Goal: Register for event/course

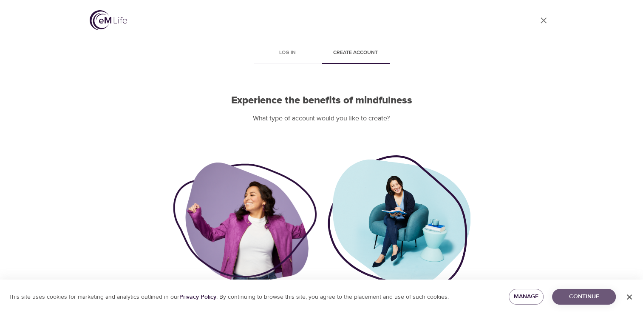
click at [578, 300] on span "Continue" at bounding box center [584, 296] width 50 height 11
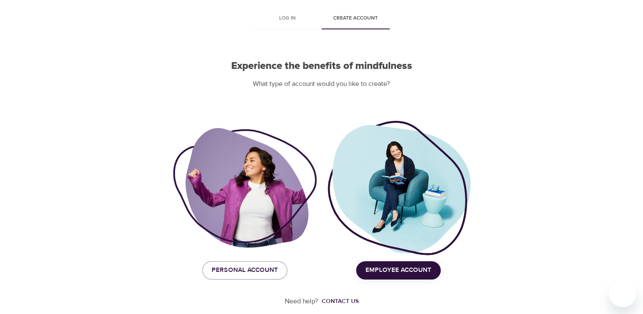
scroll to position [43, 0]
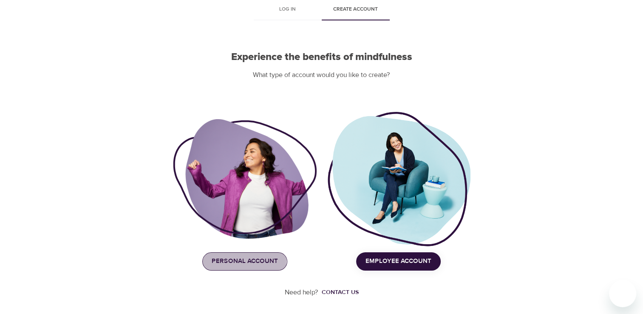
click at [233, 260] on span "Personal Account" at bounding box center [245, 261] width 66 height 11
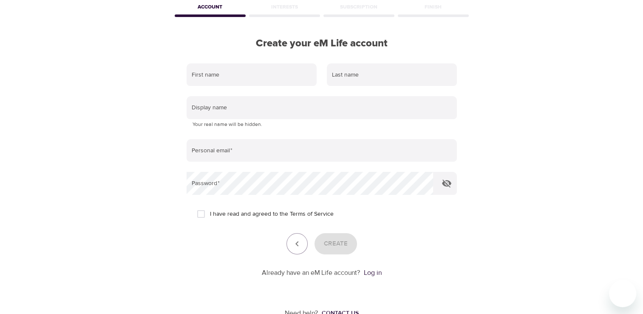
click at [359, 9] on div "Subscription" at bounding box center [359, 8] width 74 height 17
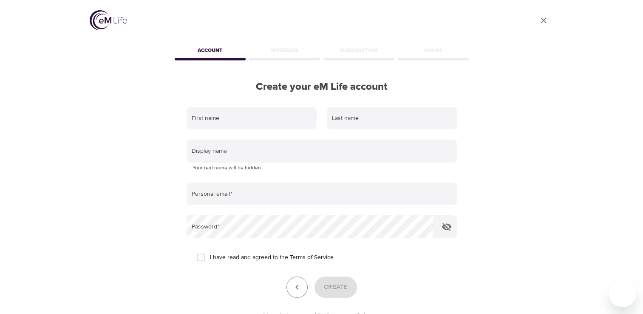
click at [105, 21] on img at bounding box center [108, 20] width 37 height 20
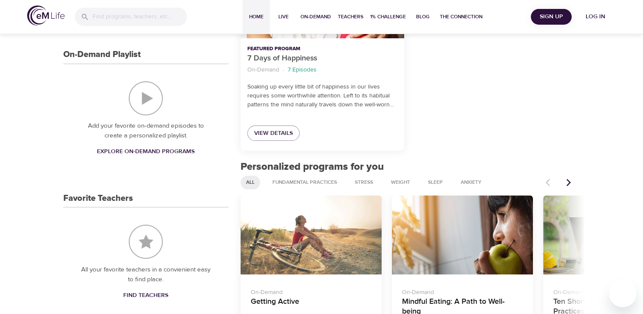
scroll to position [218, 0]
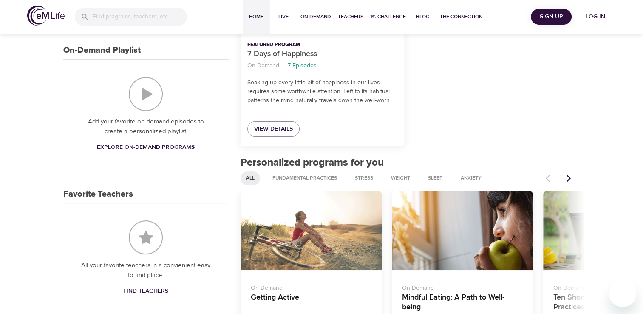
click at [568, 179] on icon "Next items" at bounding box center [569, 177] width 4 height 7
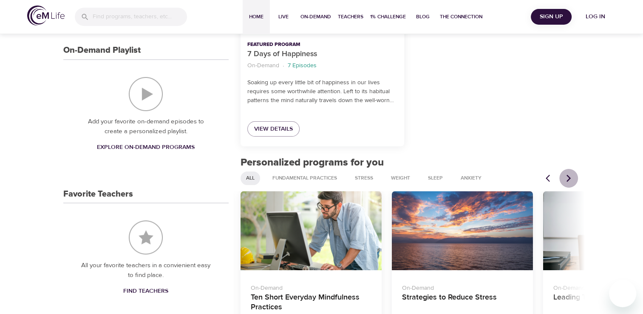
click at [568, 179] on icon "Next items" at bounding box center [569, 177] width 4 height 7
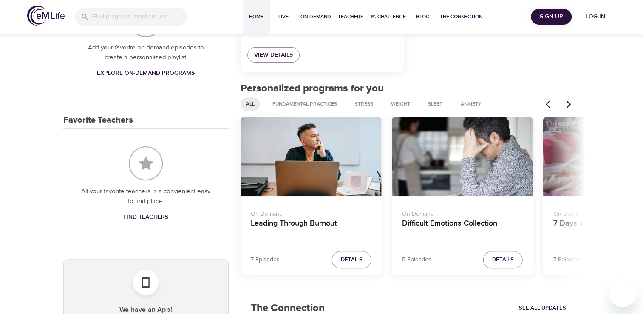
scroll to position [293, 0]
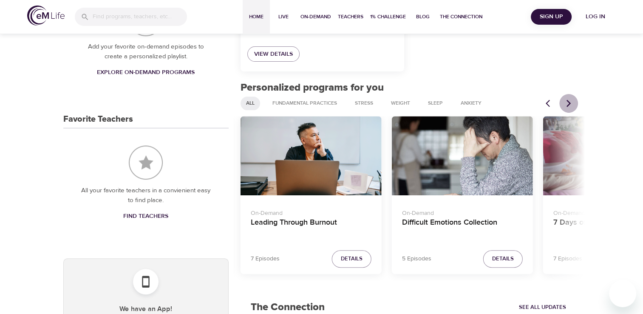
click at [568, 104] on icon "Next items" at bounding box center [569, 103] width 9 height 9
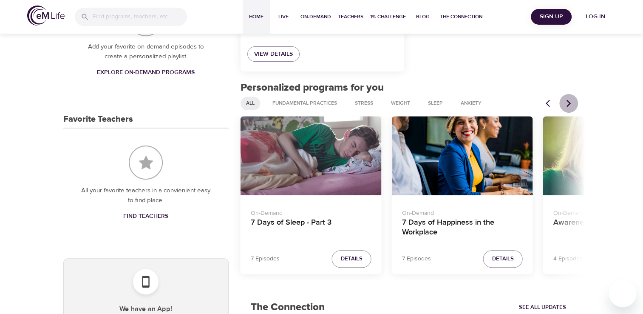
click at [569, 104] on icon "Next items" at bounding box center [569, 102] width 4 height 7
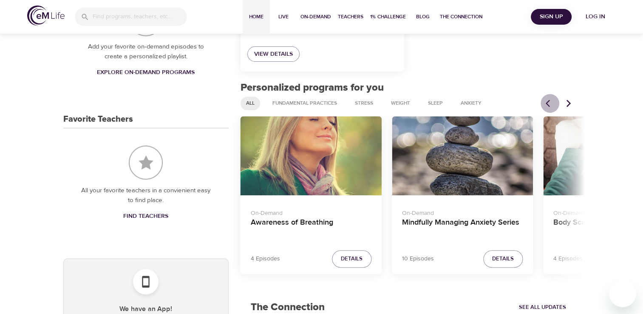
click at [548, 104] on icon "Previous items" at bounding box center [550, 103] width 9 height 9
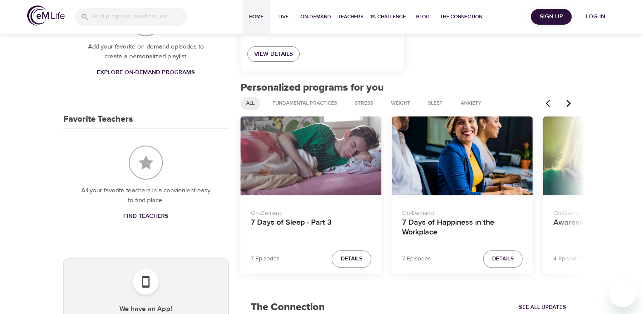
click at [568, 101] on icon "Next items" at bounding box center [569, 102] width 4 height 7
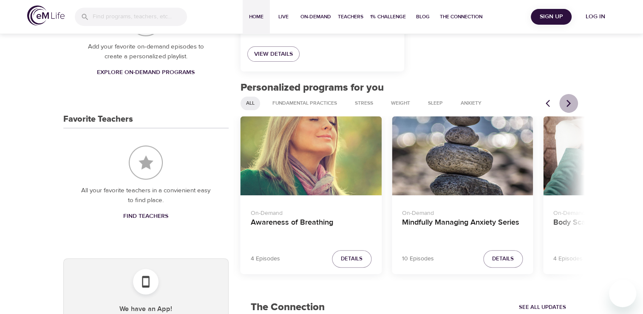
click at [568, 101] on icon "Next items" at bounding box center [569, 102] width 4 height 7
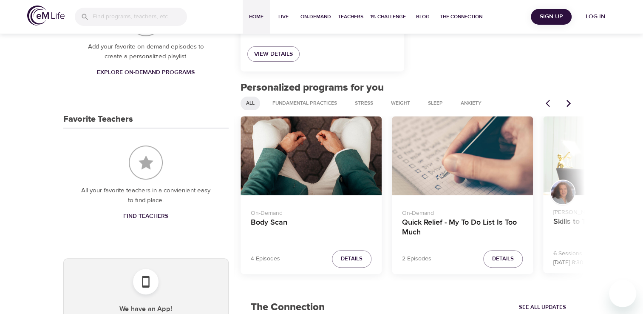
click at [568, 101] on icon "Next items" at bounding box center [569, 102] width 4 height 7
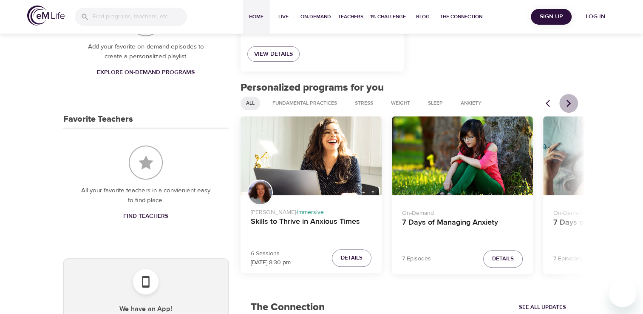
click at [568, 101] on icon "Next items" at bounding box center [569, 102] width 4 height 7
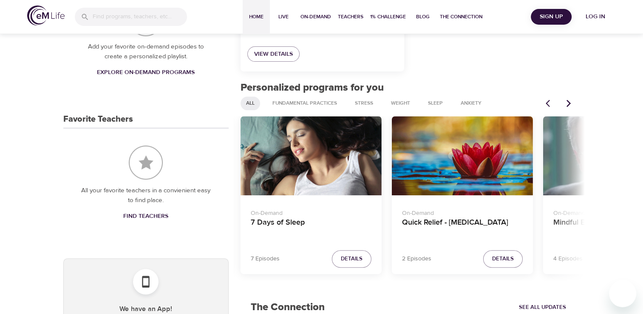
click at [568, 101] on icon "Next items" at bounding box center [569, 102] width 4 height 7
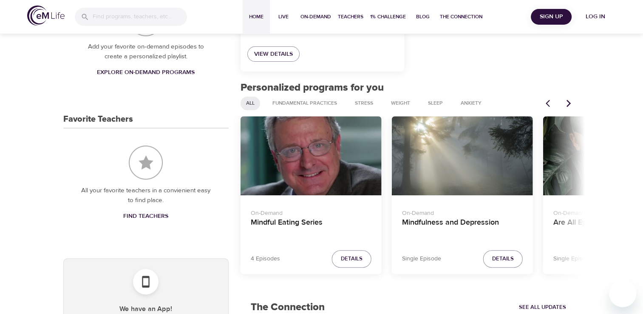
click at [568, 101] on icon "Next items" at bounding box center [569, 102] width 4 height 7
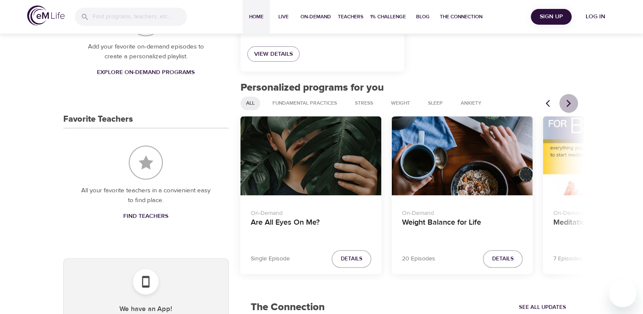
click at [568, 101] on icon "Next items" at bounding box center [569, 102] width 4 height 7
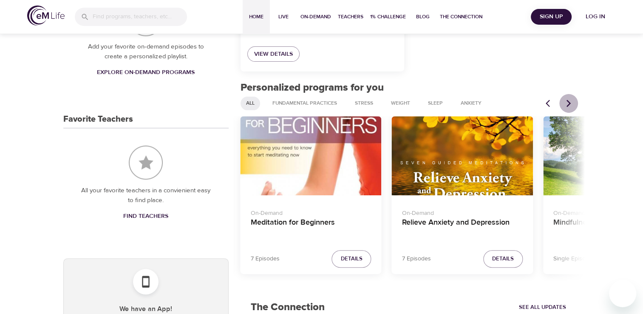
click at [568, 101] on icon "Next items" at bounding box center [569, 102] width 4 height 7
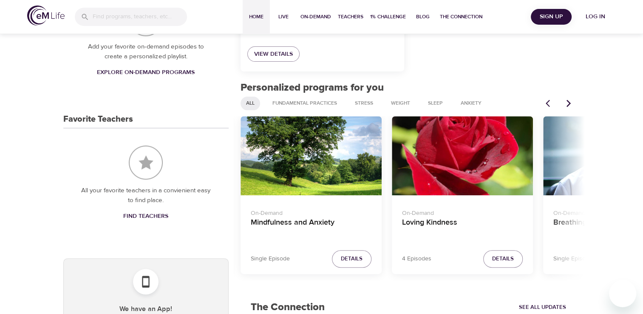
click at [568, 101] on icon "Next items" at bounding box center [569, 102] width 4 height 7
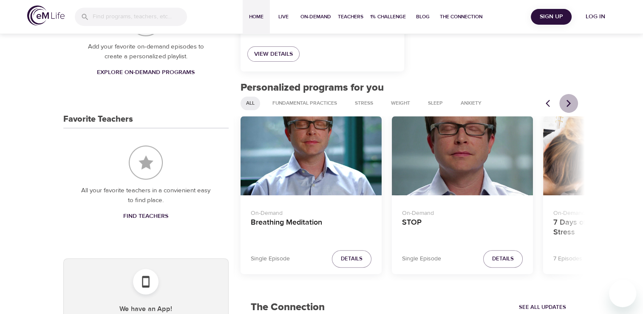
click at [568, 101] on icon "Next items" at bounding box center [569, 102] width 4 height 7
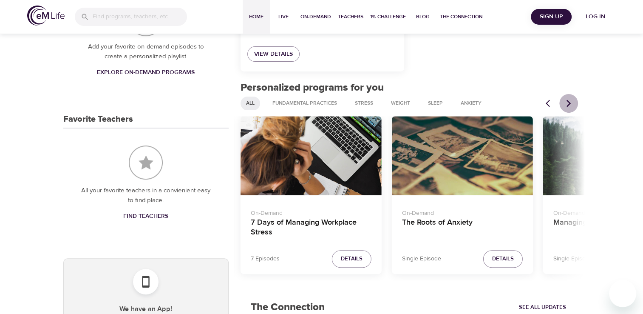
click at [568, 101] on icon "Next items" at bounding box center [569, 102] width 4 height 7
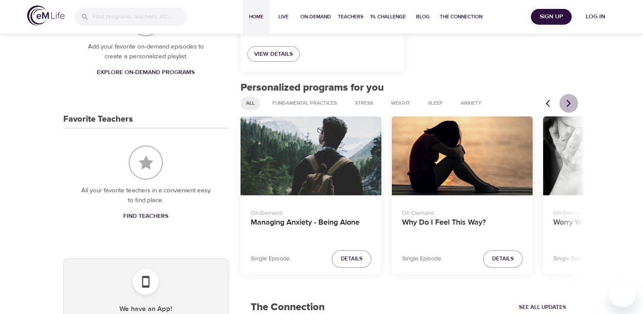
click at [568, 101] on icon "Next items" at bounding box center [569, 102] width 4 height 7
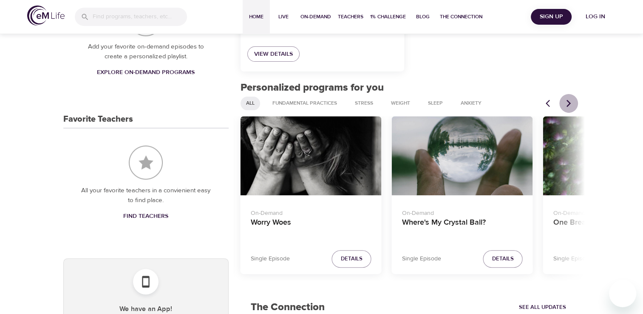
click at [568, 101] on icon "Next items" at bounding box center [569, 102] width 4 height 7
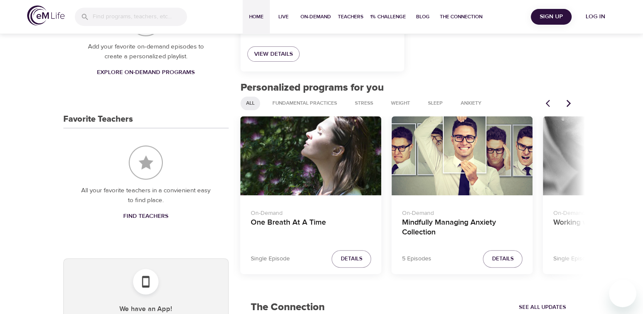
click at [568, 101] on icon "Next items" at bounding box center [569, 102] width 4 height 7
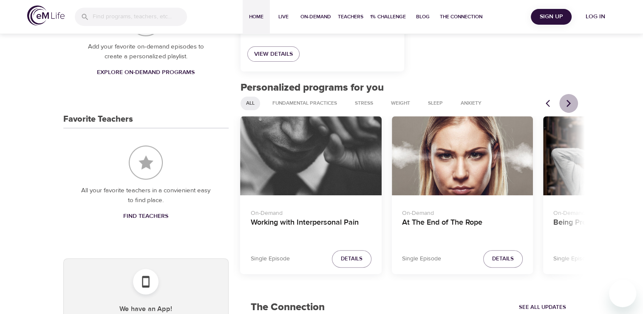
click at [569, 103] on icon "Next items" at bounding box center [569, 102] width 4 height 7
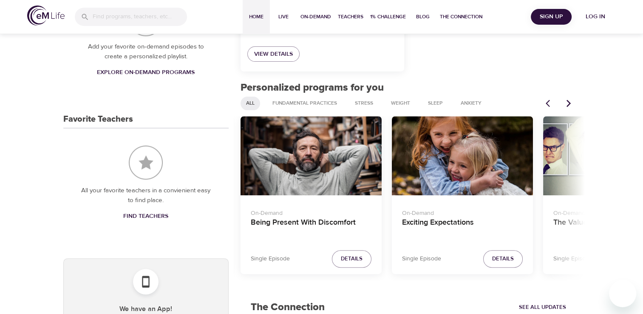
click at [569, 103] on icon "Next items" at bounding box center [569, 102] width 4 height 7
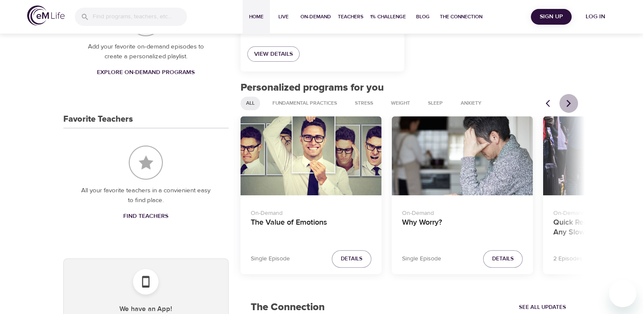
click at [569, 103] on icon "Next items" at bounding box center [569, 102] width 4 height 7
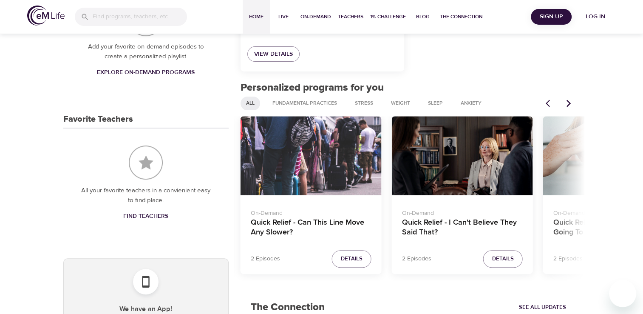
click at [569, 103] on icon "Next items" at bounding box center [569, 102] width 4 height 7
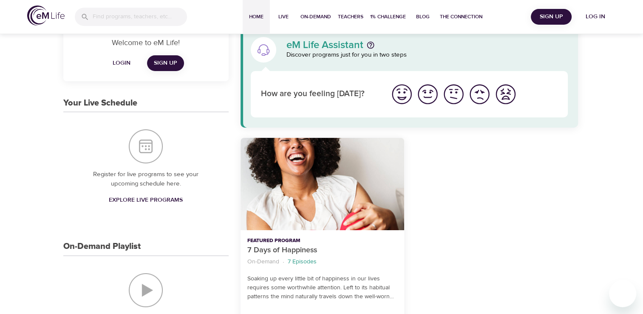
scroll to position [0, 0]
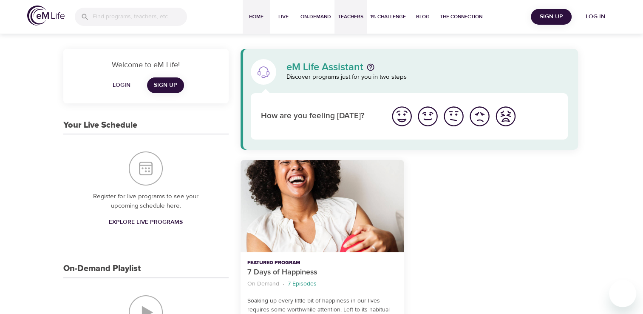
click at [344, 16] on span "Teachers" at bounding box center [351, 16] width 26 height 9
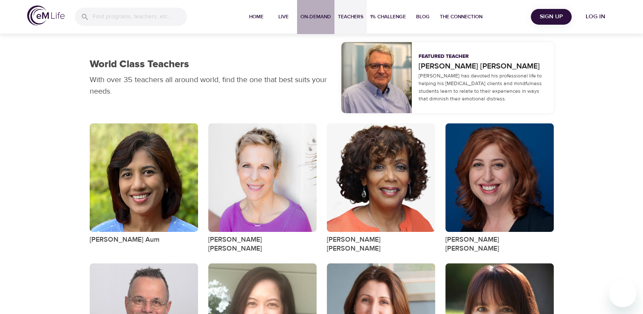
click at [314, 14] on span "On-Demand" at bounding box center [316, 16] width 31 height 9
select select "recent"
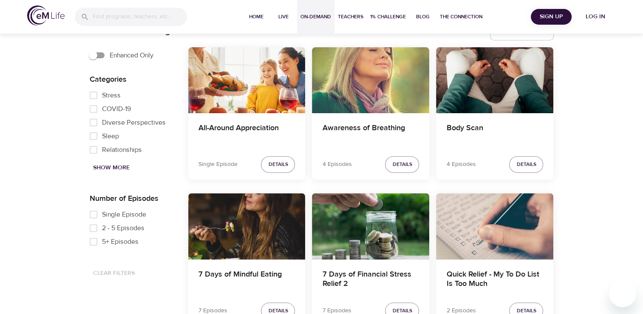
scroll to position [270, 0]
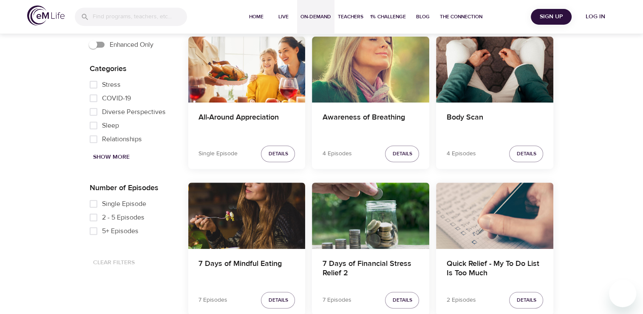
click at [112, 157] on span "Show More" at bounding box center [111, 157] width 37 height 11
click at [114, 116] on span "[MEDICAL_DATA]" at bounding box center [128, 115] width 52 height 10
click at [102, 116] on input "[MEDICAL_DATA]" at bounding box center [93, 115] width 17 height 14
checkbox input "true"
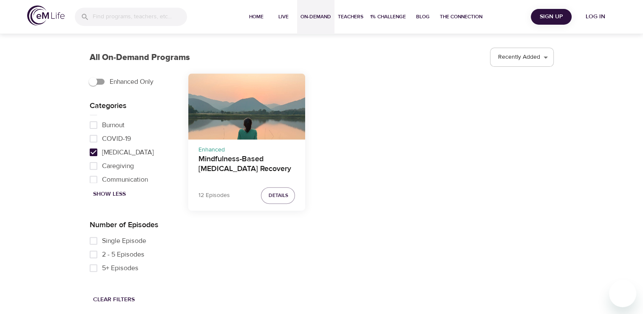
scroll to position [233, 0]
click at [94, 167] on input "Caregiving" at bounding box center [93, 166] width 17 height 14
checkbox input "true"
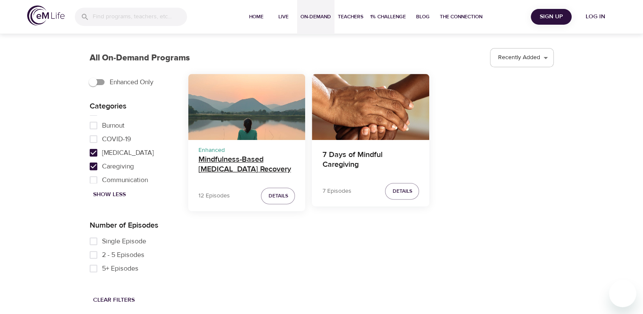
click at [238, 162] on h4 "Mindfulness-Based [MEDICAL_DATA] Recovery" at bounding box center [247, 165] width 97 height 20
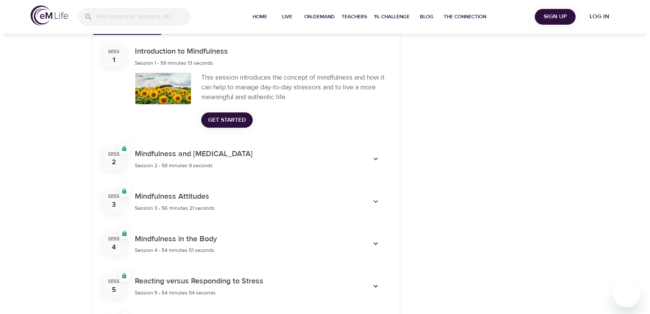
scroll to position [304, 0]
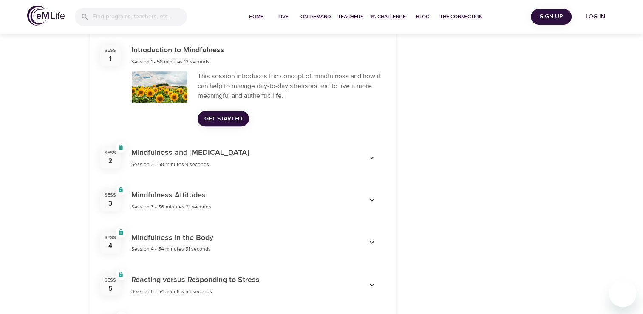
click at [194, 162] on span "Session 2 - 58 minutes 9 seconds" at bounding box center [170, 164] width 78 height 7
click at [371, 158] on icon "button" at bounding box center [372, 157] width 4 height 3
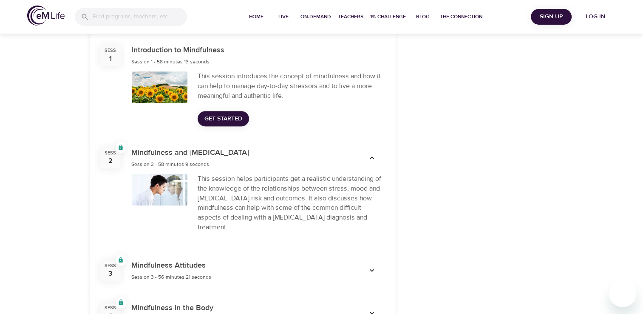
click at [219, 121] on span "Get Started" at bounding box center [224, 119] width 38 height 11
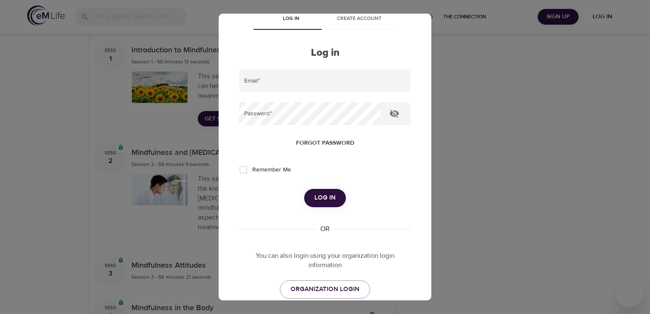
scroll to position [0, 0]
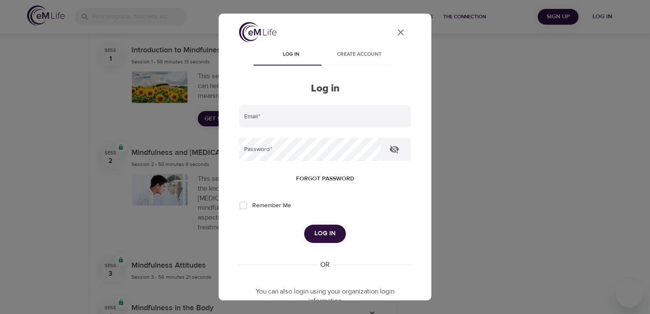
click at [358, 55] on span "Create account" at bounding box center [359, 54] width 58 height 9
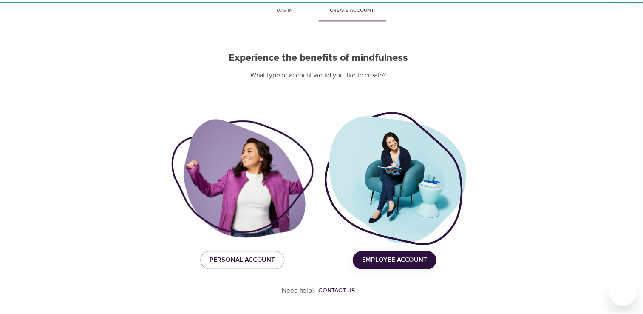
scroll to position [43, 0]
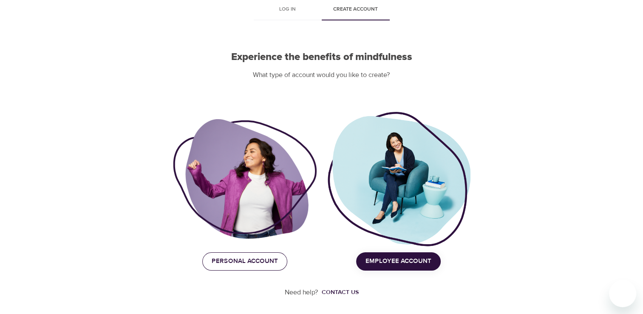
click at [235, 263] on span "Personal Account" at bounding box center [245, 261] width 66 height 11
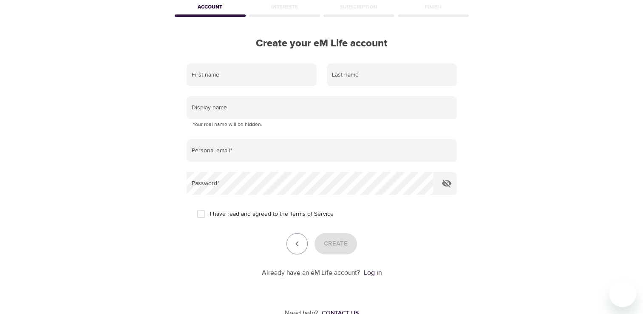
scroll to position [0, 0]
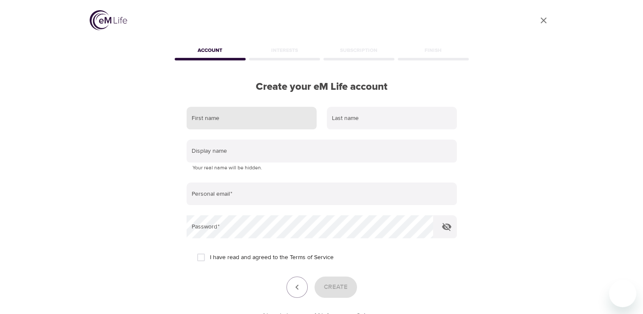
click at [239, 123] on input "text" at bounding box center [252, 118] width 130 height 23
type input "a"
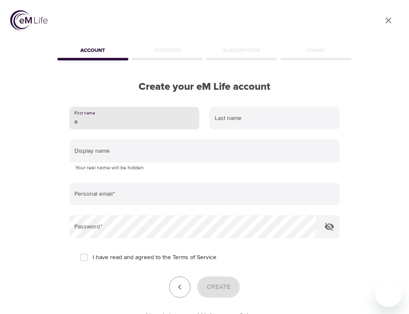
click at [112, 123] on input "a" at bounding box center [134, 118] width 130 height 23
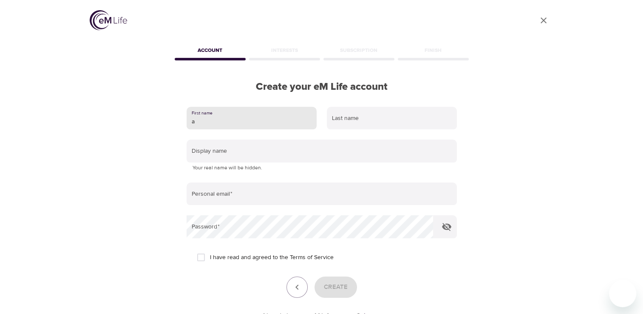
click at [222, 125] on input "a" at bounding box center [252, 118] width 130 height 23
type input "[PERSON_NAME]"
type input "Blunsden"
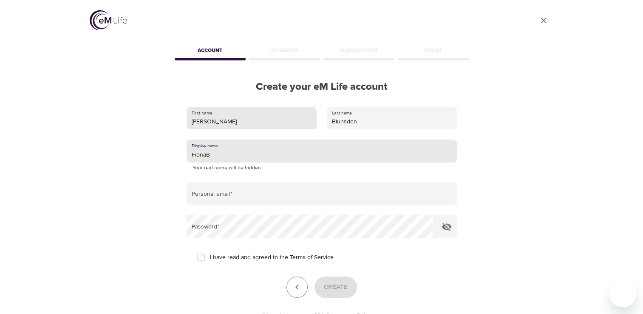
type input "FionaB"
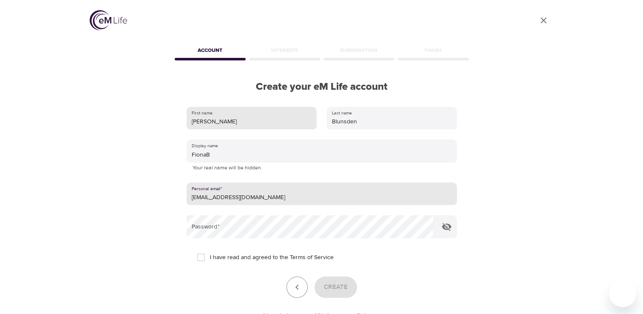
type input "[EMAIL_ADDRESS][DOMAIN_NAME]"
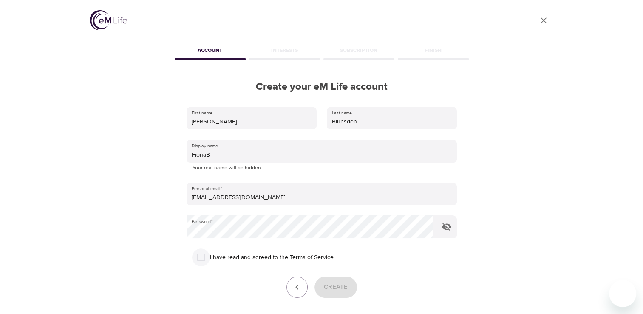
click at [203, 257] on input "I have read and agreed to the Terms of Service" at bounding box center [201, 257] width 18 height 18
checkbox input "true"
click at [333, 286] on span "Create" at bounding box center [336, 286] width 24 height 11
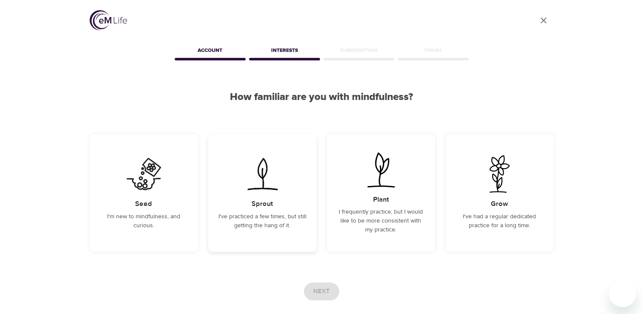
click at [265, 191] on img at bounding box center [262, 173] width 43 height 37
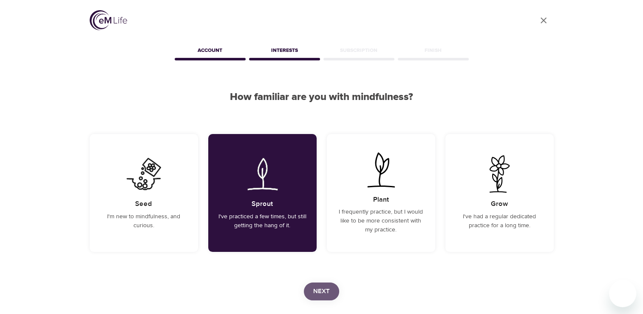
click at [324, 293] on span "Next" at bounding box center [321, 291] width 17 height 11
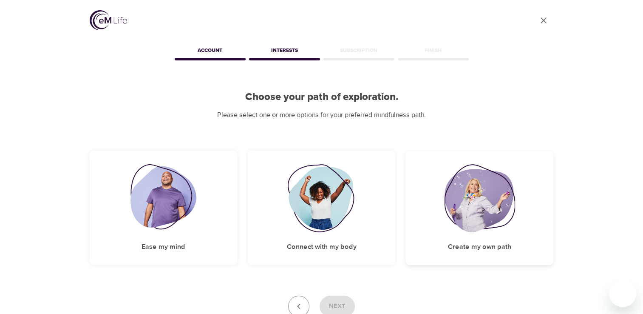
click at [484, 210] on img at bounding box center [479, 198] width 71 height 68
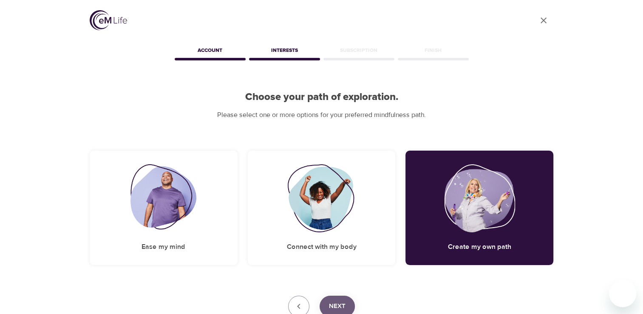
click at [338, 305] on span "Next" at bounding box center [337, 306] width 17 height 11
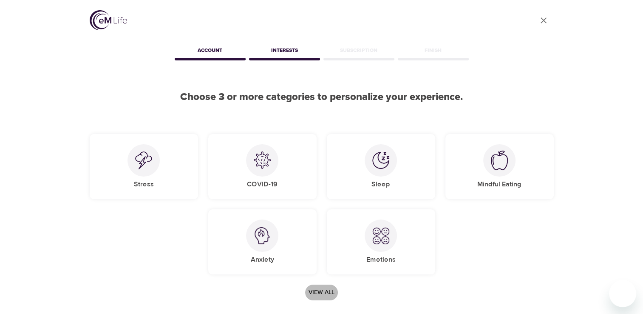
click at [322, 293] on span "View all" at bounding box center [322, 292] width 26 height 11
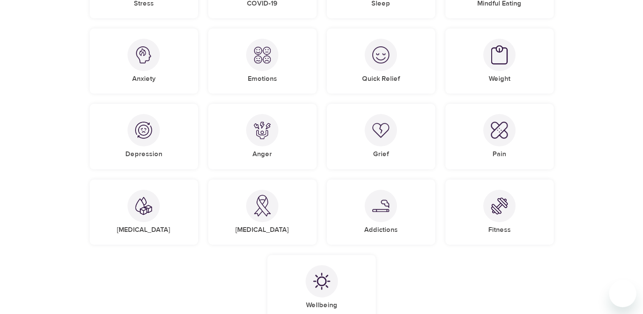
scroll to position [187, 0]
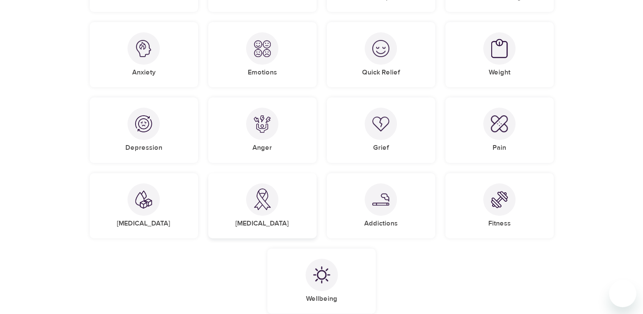
click at [264, 202] on img at bounding box center [262, 199] width 17 height 22
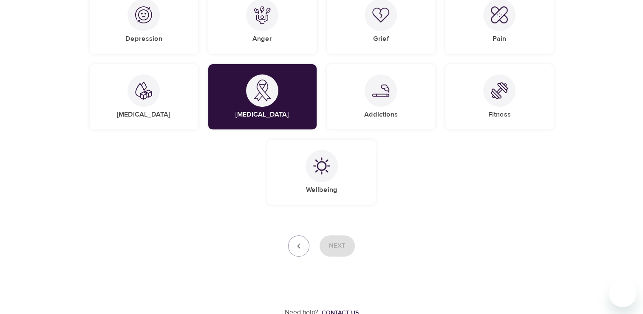
scroll to position [299, 0]
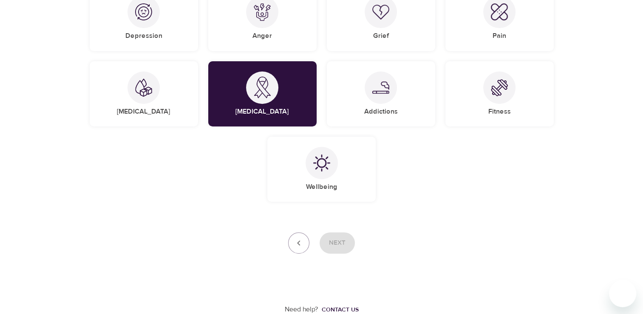
click at [338, 241] on div "Next" at bounding box center [322, 242] width 464 height 21
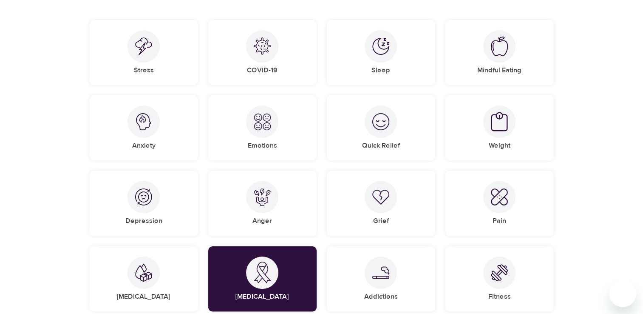
scroll to position [117, 0]
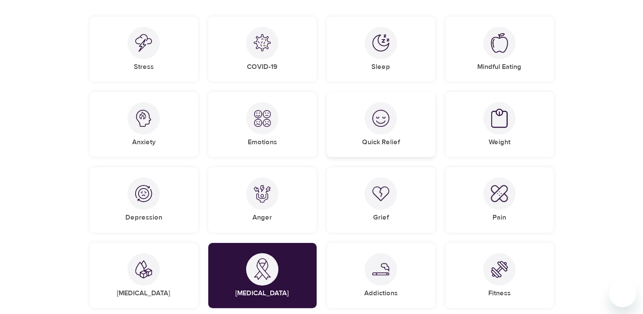
click at [381, 120] on img at bounding box center [380, 118] width 17 height 17
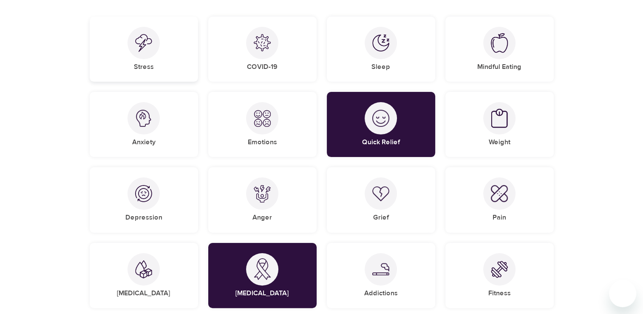
click at [139, 38] on img at bounding box center [143, 43] width 17 height 18
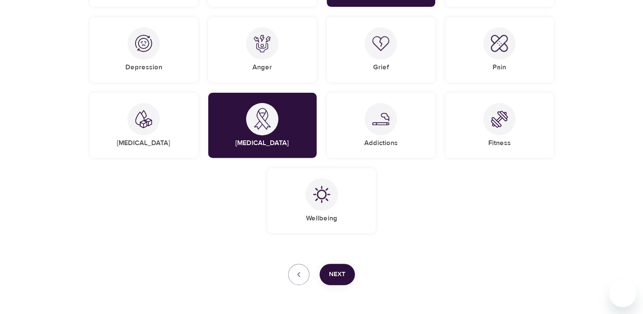
scroll to position [270, 0]
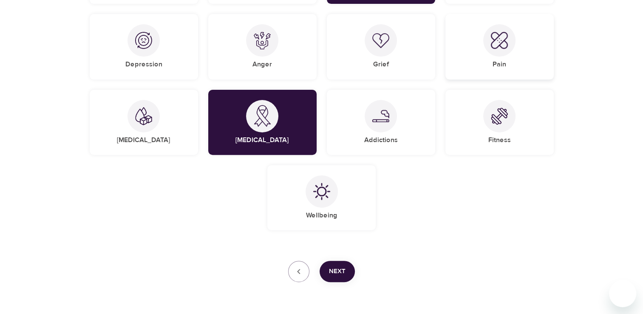
click at [503, 41] on img at bounding box center [499, 40] width 17 height 17
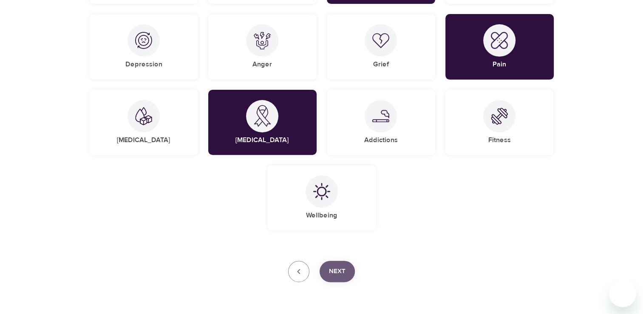
click at [346, 268] on button "Next" at bounding box center [337, 271] width 35 height 21
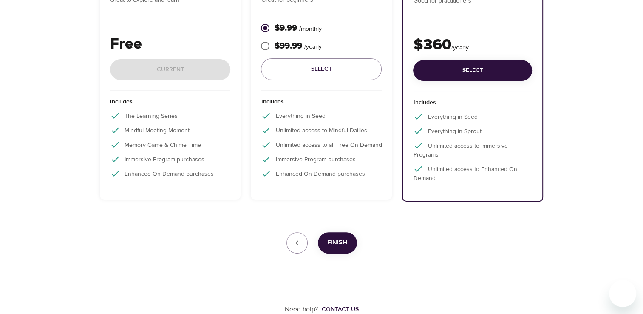
scroll to position [148, 0]
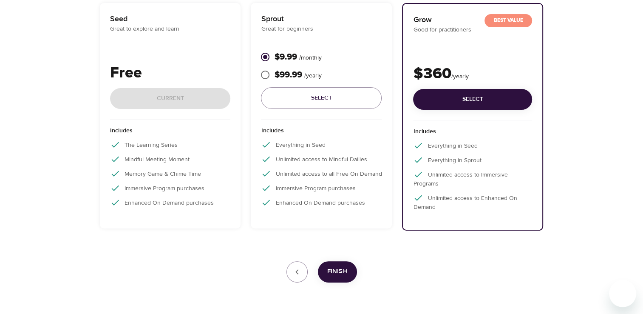
click at [153, 94] on div "Free Current" at bounding box center [170, 91] width 121 height 58
click at [136, 39] on div "Seed Great to explore and learn Free Current" at bounding box center [170, 66] width 121 height 106
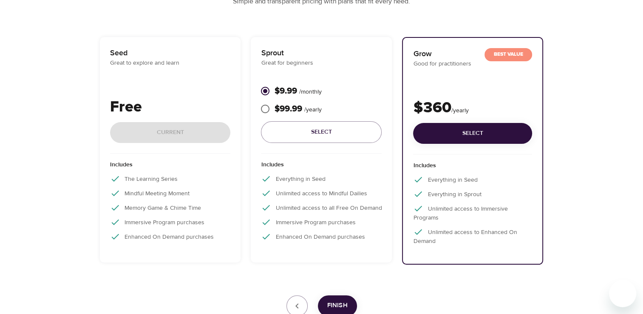
scroll to position [97, 0]
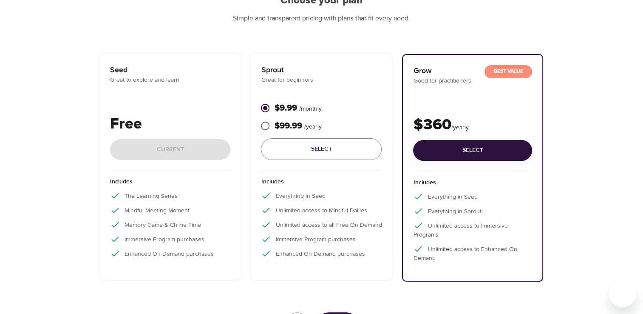
click at [151, 156] on div "Free Current" at bounding box center [170, 142] width 121 height 58
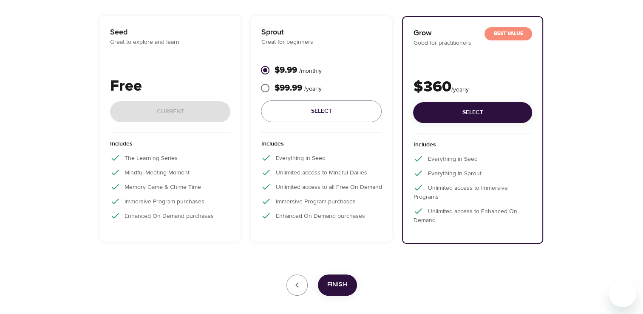
scroll to position [148, 0]
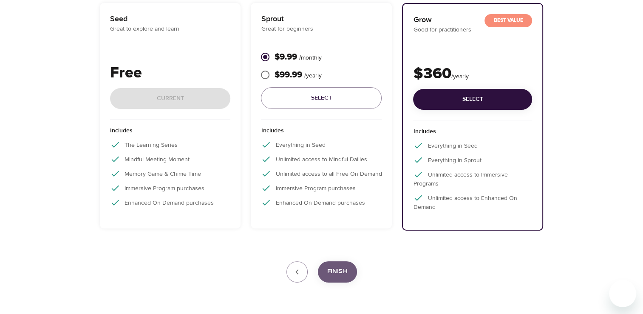
click at [339, 270] on span "Finish" at bounding box center [337, 271] width 20 height 11
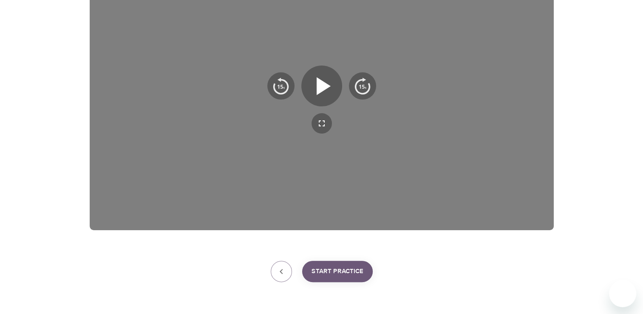
click at [339, 270] on span "Start Practice" at bounding box center [338, 271] width 52 height 11
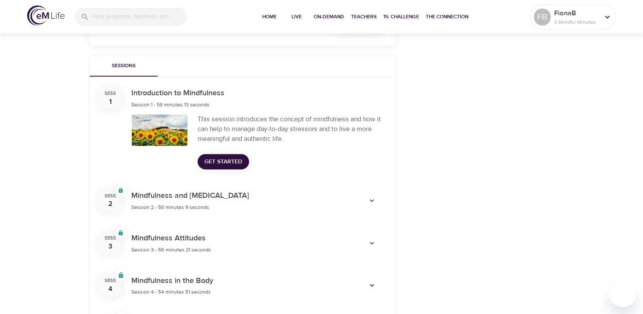
scroll to position [269, 0]
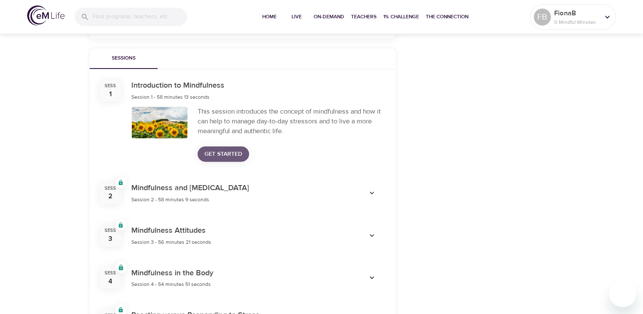
click at [222, 154] on span "Get Started" at bounding box center [224, 154] width 38 height 11
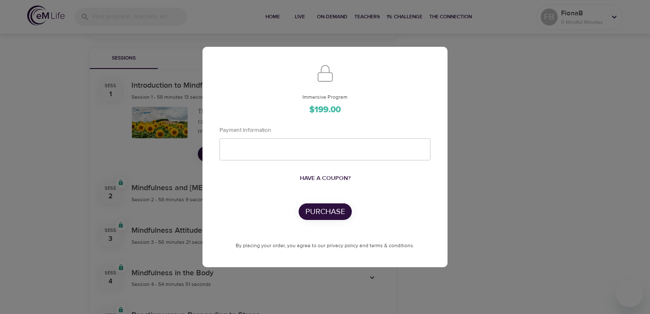
click at [571, 234] on div "Immersive Program $199.00 Payment Information Have a coupon? Purchase By placin…" at bounding box center [325, 157] width 650 height 314
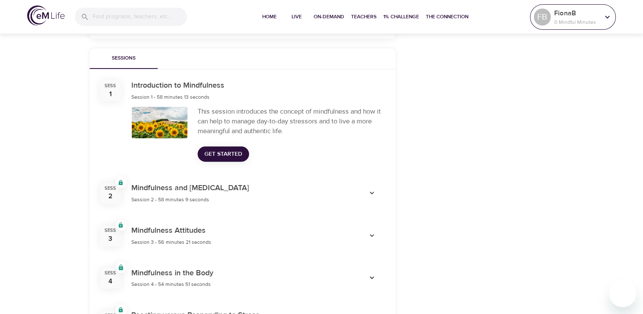
click at [574, 20] on p "0 Mindful Minutes" at bounding box center [576, 22] width 45 height 8
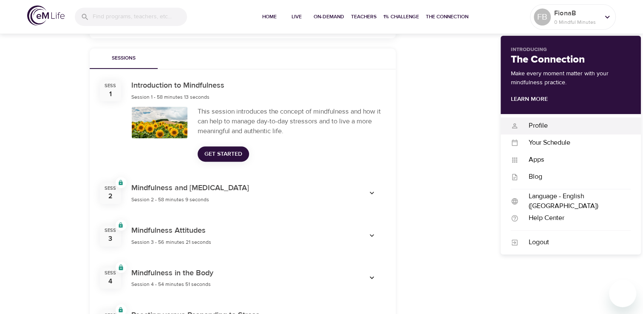
click at [539, 128] on div "Profile" at bounding box center [575, 126] width 112 height 10
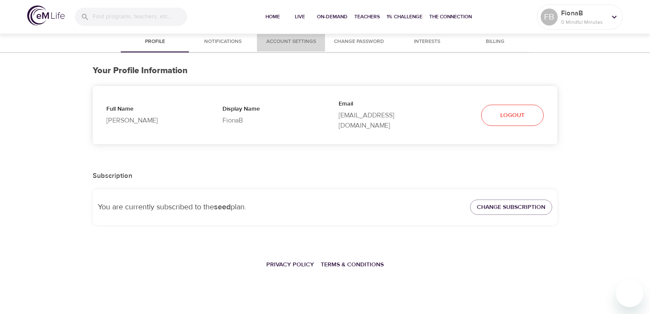
click at [293, 41] on span "Account Settings" at bounding box center [291, 41] width 58 height 9
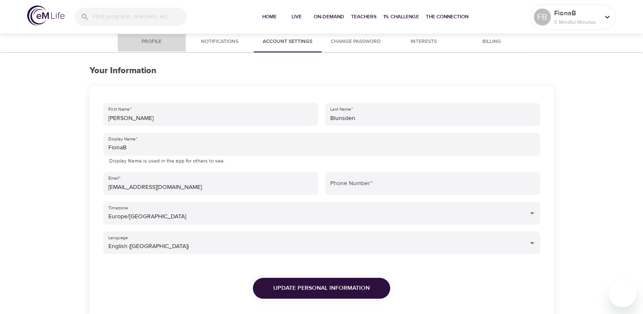
click at [151, 40] on span "Profile" at bounding box center [152, 41] width 58 height 9
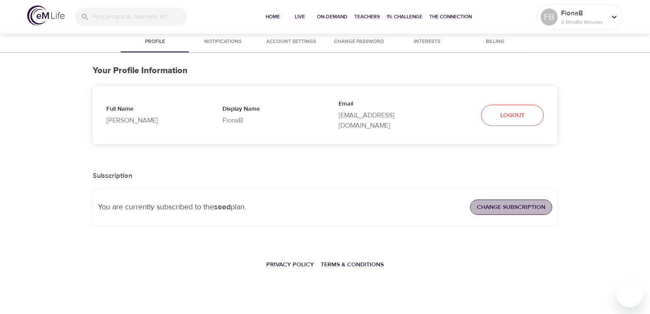
click at [520, 202] on span "Change Subscription" at bounding box center [511, 207] width 68 height 11
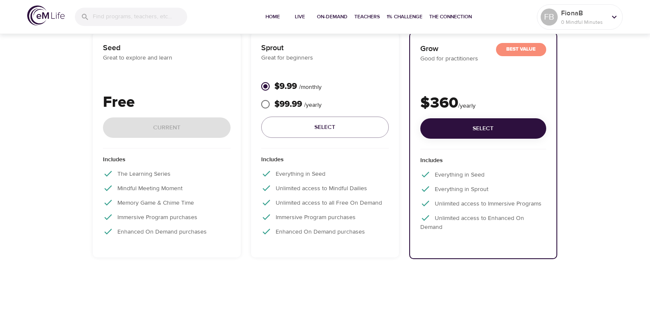
click at [136, 131] on div "Free Current" at bounding box center [167, 120] width 128 height 58
click at [582, 16] on p "FionaB" at bounding box center [583, 13] width 45 height 10
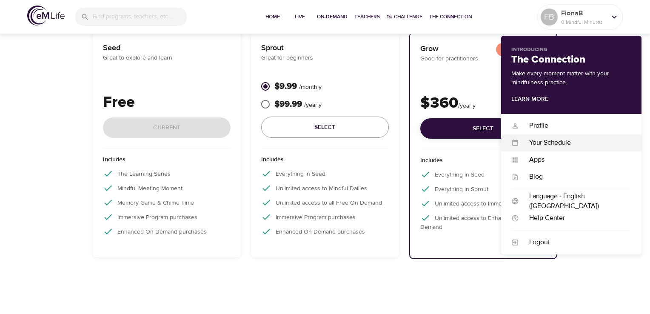
click at [560, 143] on div "Your Schedule" at bounding box center [575, 143] width 112 height 10
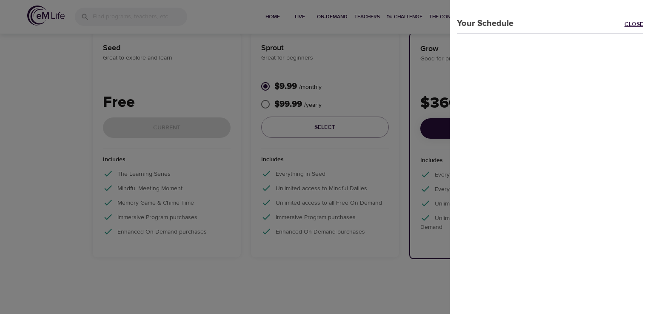
click at [631, 27] on link "Close" at bounding box center [637, 25] width 26 height 10
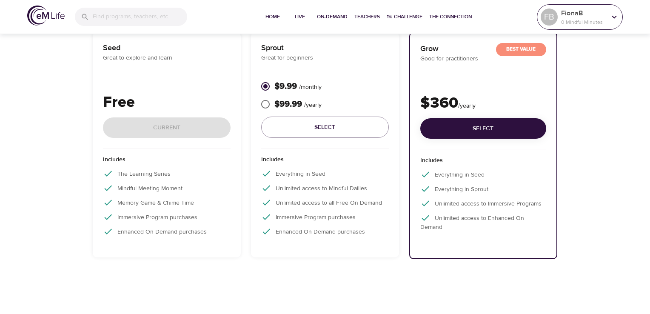
click at [594, 16] on p "FionaB" at bounding box center [583, 13] width 45 height 10
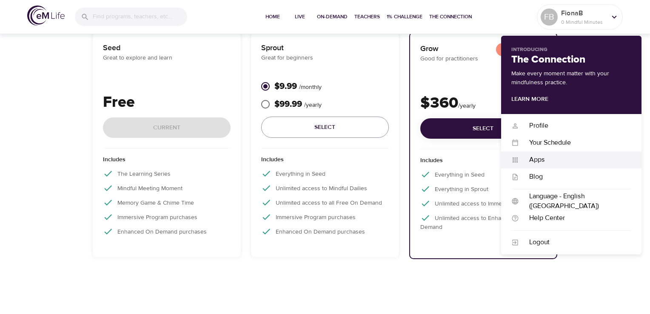
click at [534, 162] on div "Apps" at bounding box center [575, 160] width 112 height 10
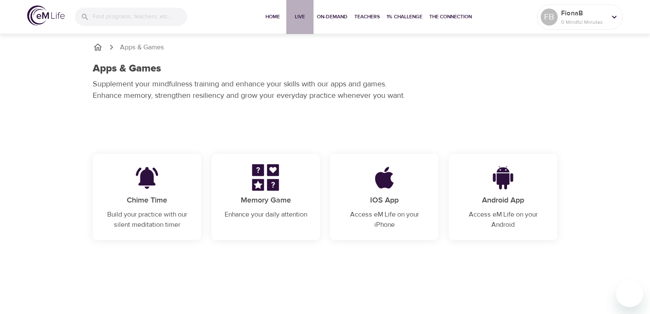
click at [301, 17] on span "Live" at bounding box center [300, 16] width 20 height 9
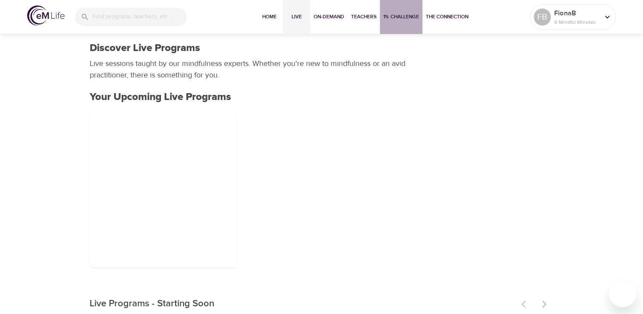
click at [386, 19] on span "1% Challenge" at bounding box center [402, 16] width 36 height 9
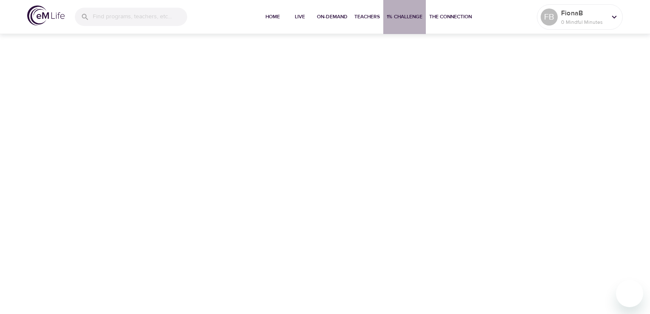
click at [399, 19] on span "1% Challenge" at bounding box center [404, 16] width 36 height 9
click at [399, 16] on span "1% Challenge" at bounding box center [404, 16] width 36 height 9
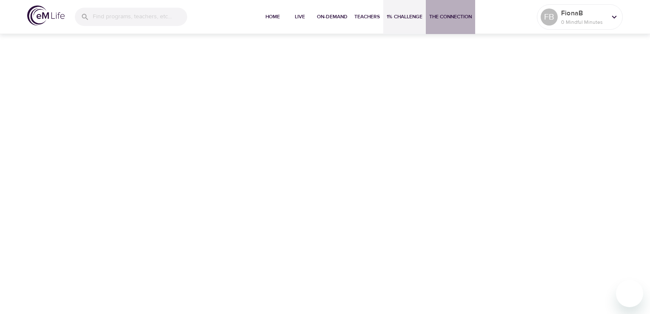
click at [455, 14] on span "The Connection" at bounding box center [450, 16] width 43 height 9
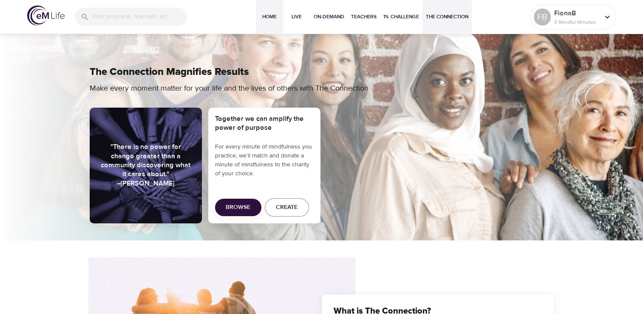
click at [269, 16] on span "Home" at bounding box center [269, 16] width 20 height 9
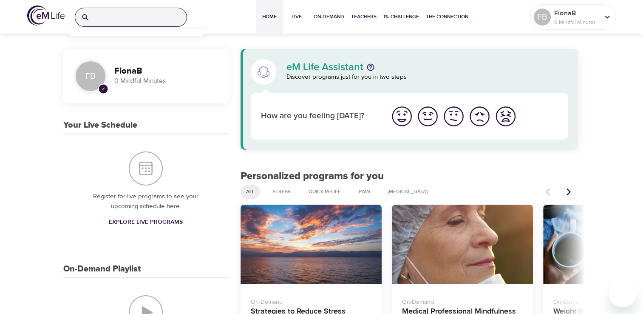
click at [143, 17] on input "search" at bounding box center [140, 17] width 94 height 18
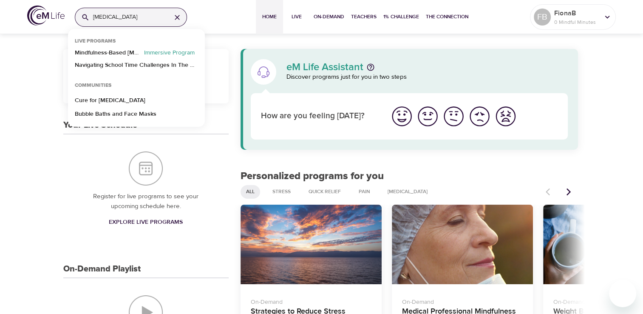
type input "[MEDICAL_DATA]"
click at [121, 52] on p "Mindfulness-Based [MEDICAL_DATA] Recovery" at bounding box center [108, 54] width 66 height 12
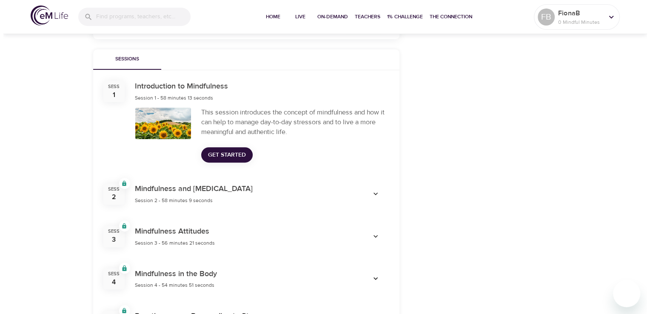
scroll to position [269, 0]
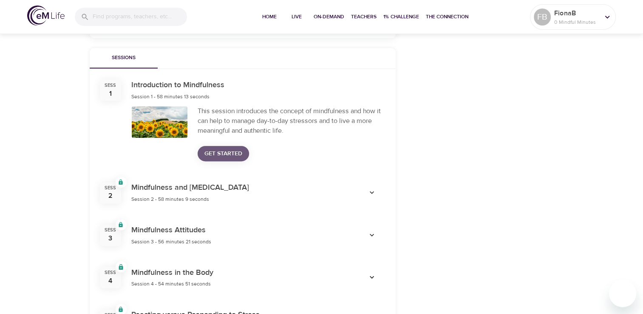
click at [221, 156] on span "Get Started" at bounding box center [224, 153] width 38 height 11
